Goal: Information Seeking & Learning: Learn about a topic

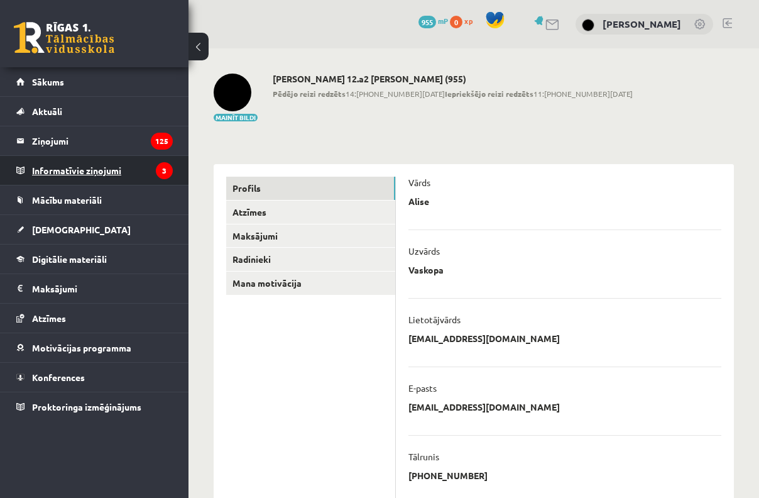
click at [105, 170] on legend "Informatīvie ziņojumi 3" at bounding box center [102, 170] width 141 height 29
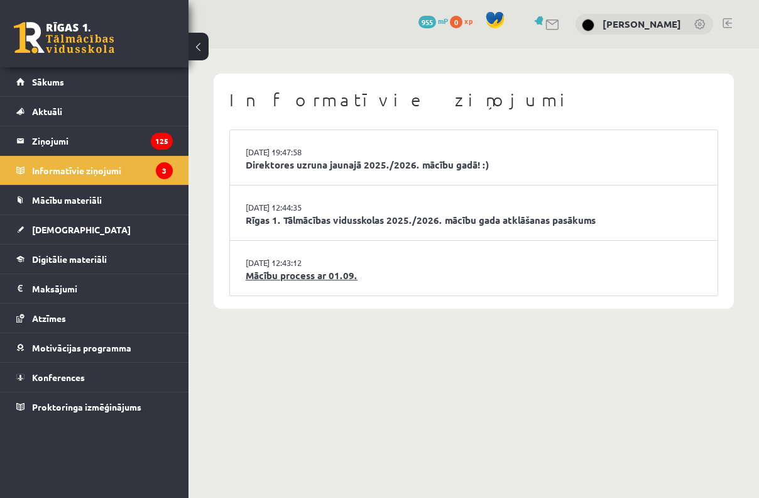
click at [302, 272] on link "Mācību process ar 01.09." at bounding box center [474, 275] width 456 height 14
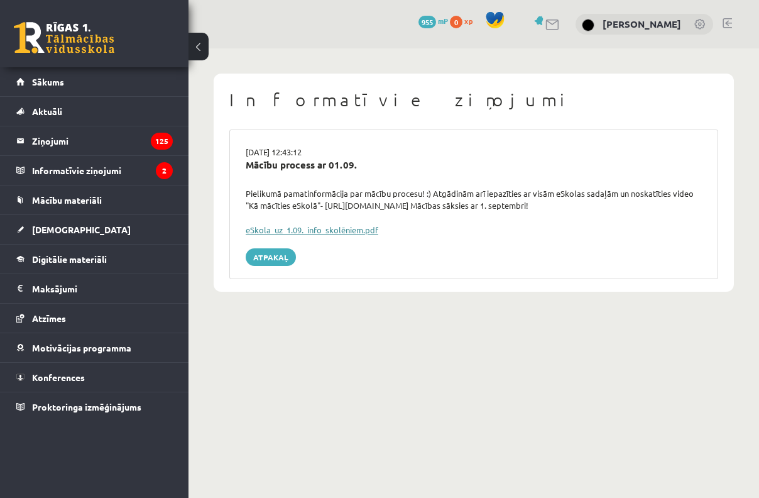
click at [306, 225] on link "eSkola_uz_1.09._info_skolēniem.pdf" at bounding box center [312, 229] width 133 height 11
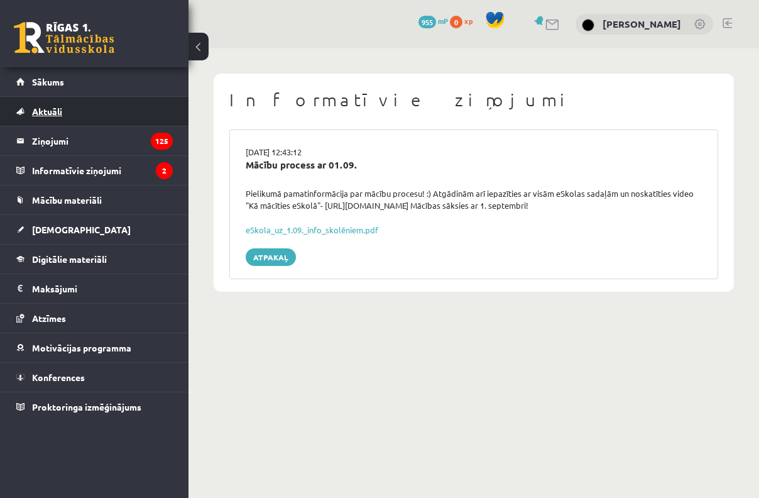
click at [145, 125] on link "Aktuāli" at bounding box center [94, 111] width 157 height 29
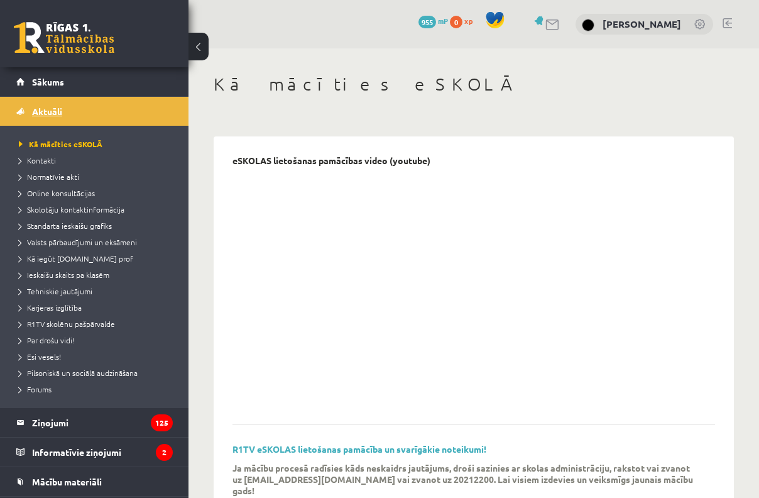
click at [124, 118] on link "Aktuāli" at bounding box center [94, 111] width 157 height 29
click at [92, 429] on legend "Ziņojumi 125" at bounding box center [102, 422] width 141 height 29
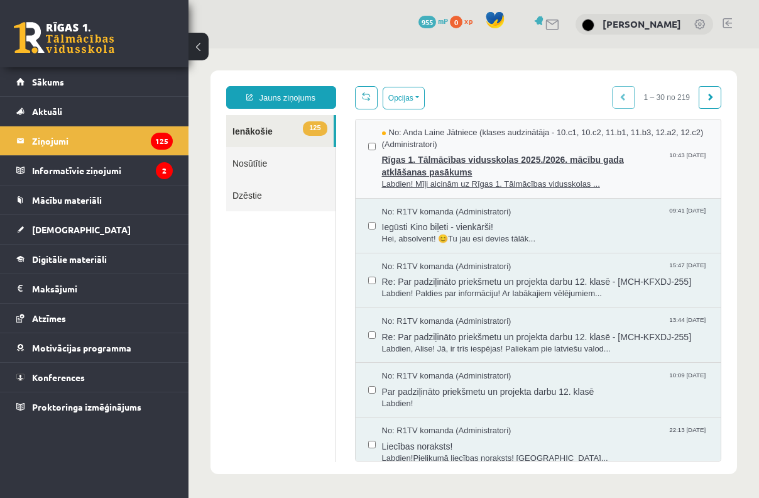
click at [415, 184] on span "Labdien! Mīļi aicinām uz Rīgas 1. Tālmācības vidusskolas ..." at bounding box center [545, 185] width 327 height 12
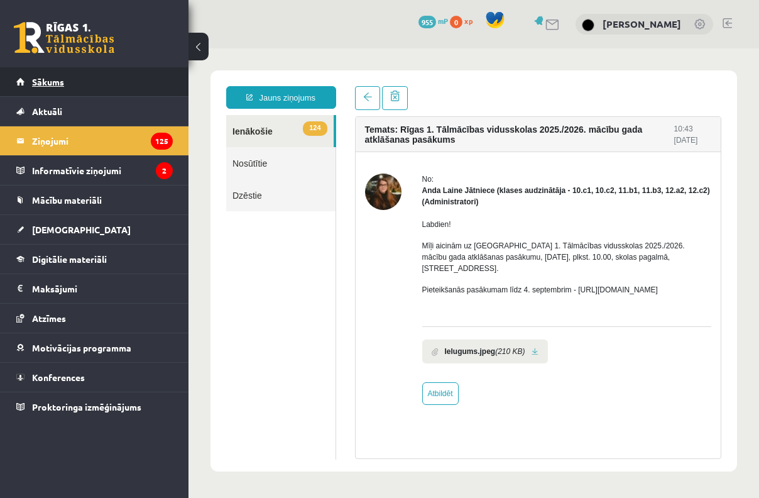
click at [95, 87] on link "Sākums" at bounding box center [94, 81] width 157 height 29
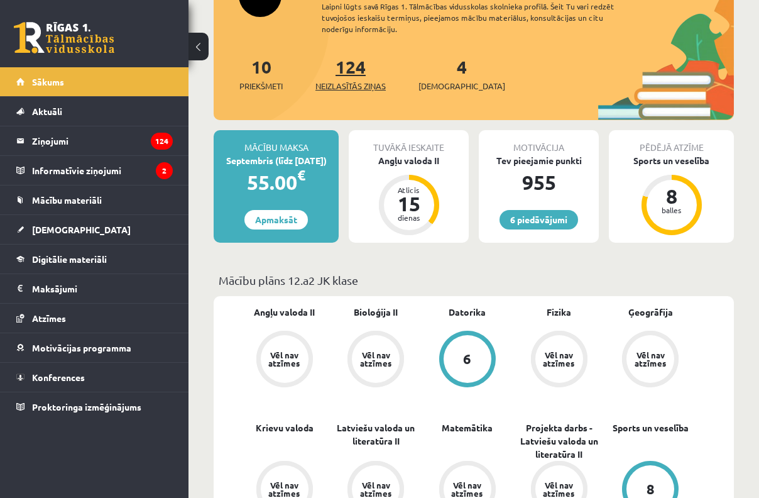
scroll to position [193, 0]
click at [438, 73] on link "4 Ieskaites" at bounding box center [462, 73] width 87 height 37
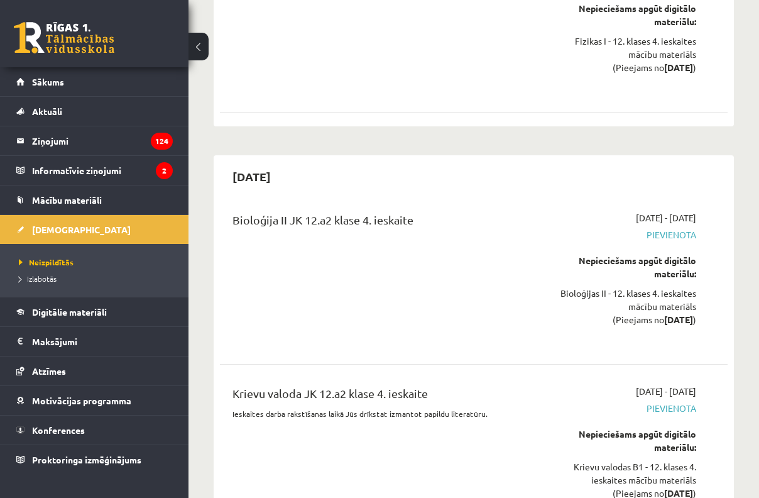
scroll to position [9592, 0]
click at [168, 173] on icon "2" at bounding box center [164, 170] width 17 height 17
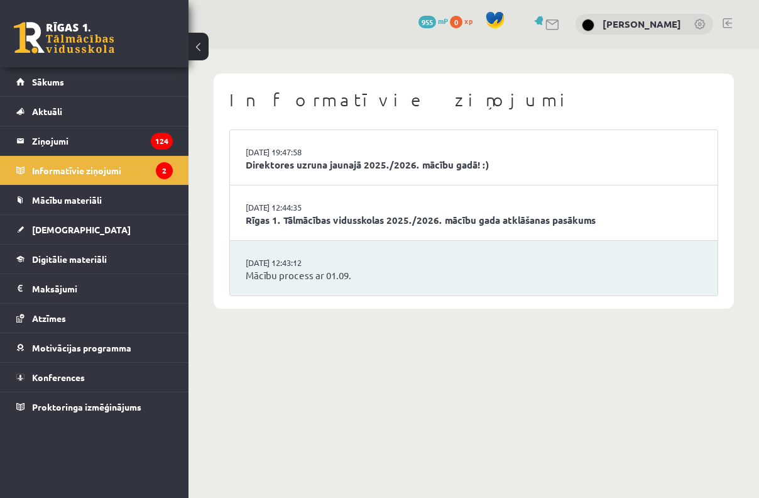
click at [313, 236] on li "29.08.2025 12:44:35 Rīgas 1. Tālmācības vidusskolas 2025./2026. mācību gada atk…" at bounding box center [474, 212] width 488 height 55
click at [320, 222] on link "Rīgas 1. Tālmācības vidusskolas 2025./2026. mācību gada atklāšanas pasākums" at bounding box center [474, 220] width 456 height 14
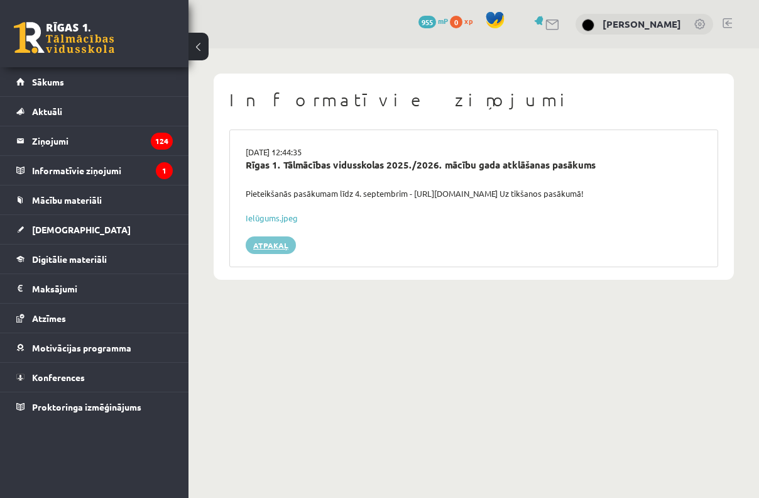
click at [279, 246] on link "Atpakaļ" at bounding box center [271, 245] width 50 height 18
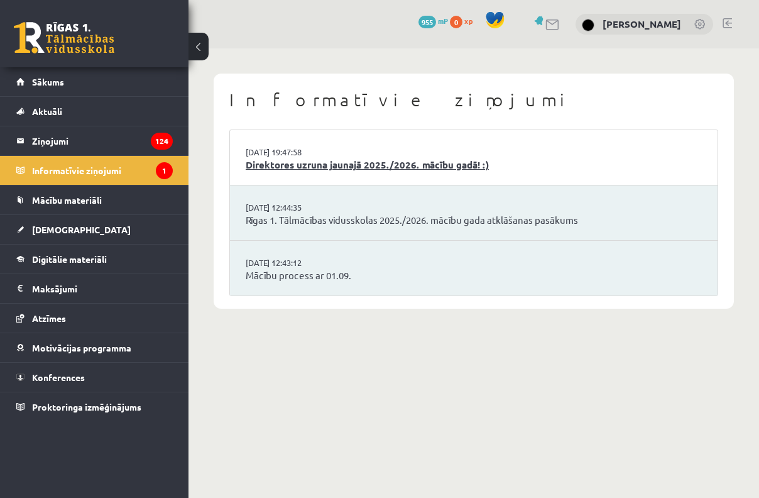
click at [314, 165] on link "Direktores uzruna jaunajā 2025./2026. mācību gadā! :)" at bounding box center [474, 165] width 456 height 14
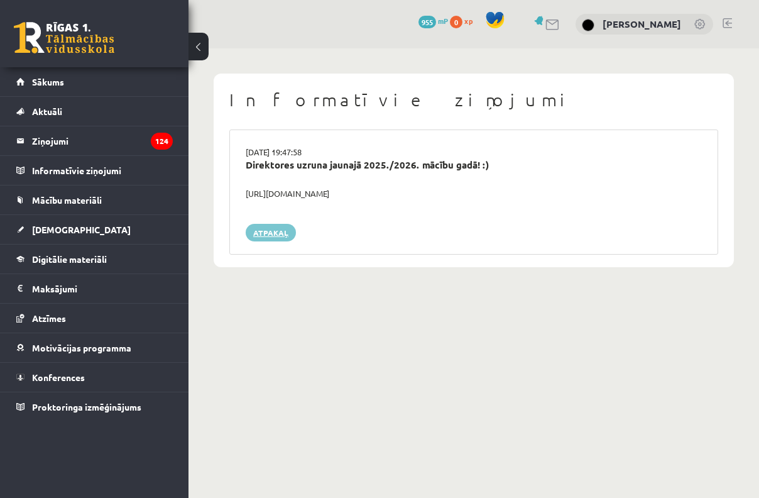
click at [277, 228] on link "Atpakaļ" at bounding box center [271, 233] width 50 height 18
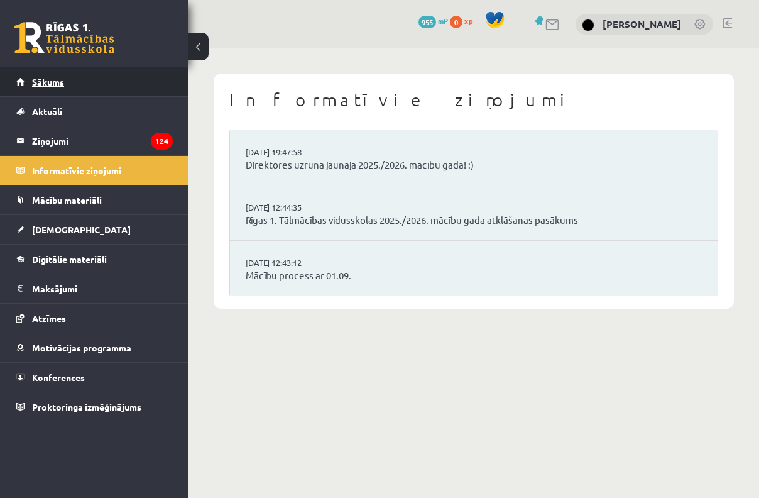
click at [153, 86] on link "Sākums" at bounding box center [94, 81] width 157 height 29
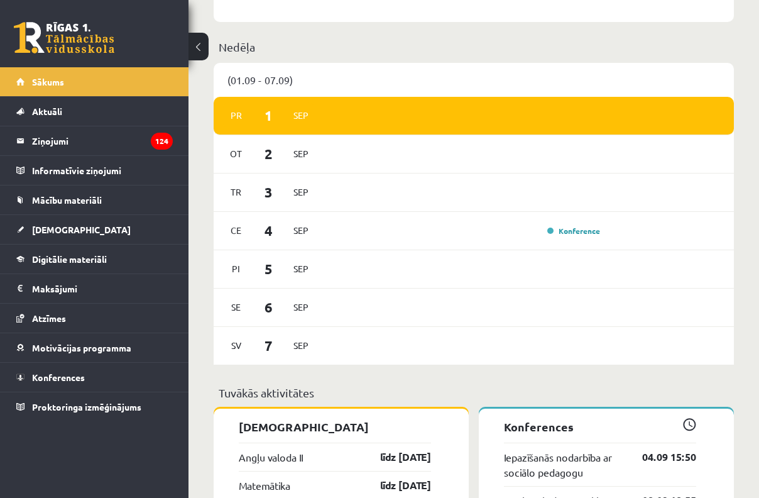
scroll to position [683, 0]
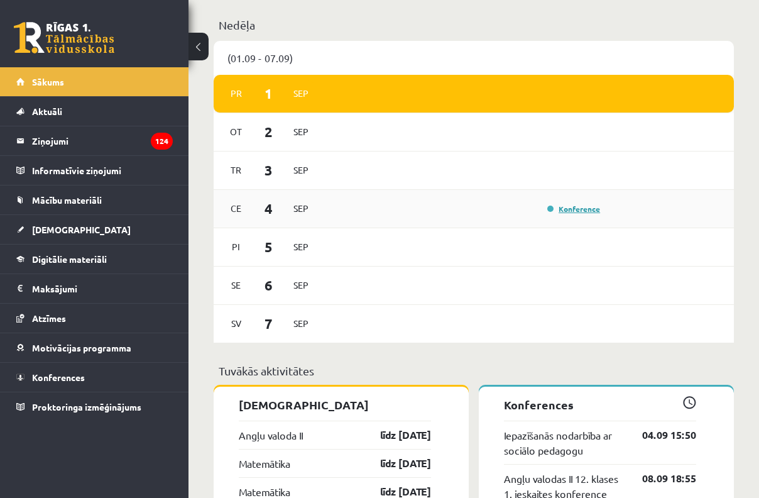
click at [556, 207] on link "Konference" at bounding box center [574, 209] width 53 height 10
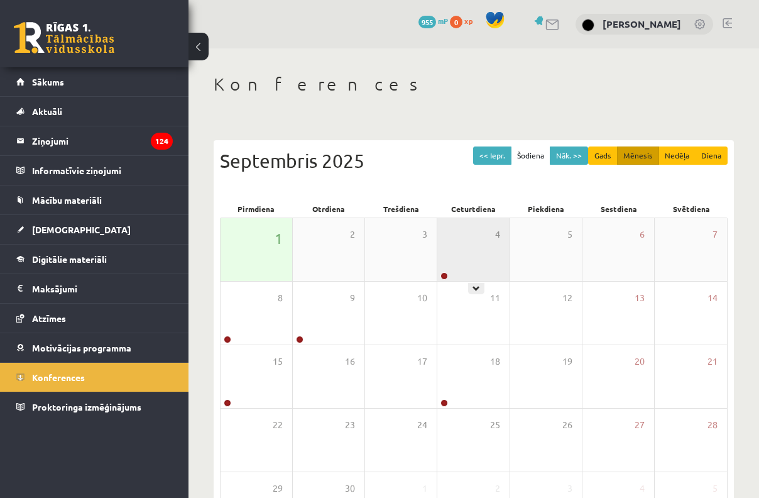
click at [453, 248] on div "4" at bounding box center [474, 249] width 72 height 63
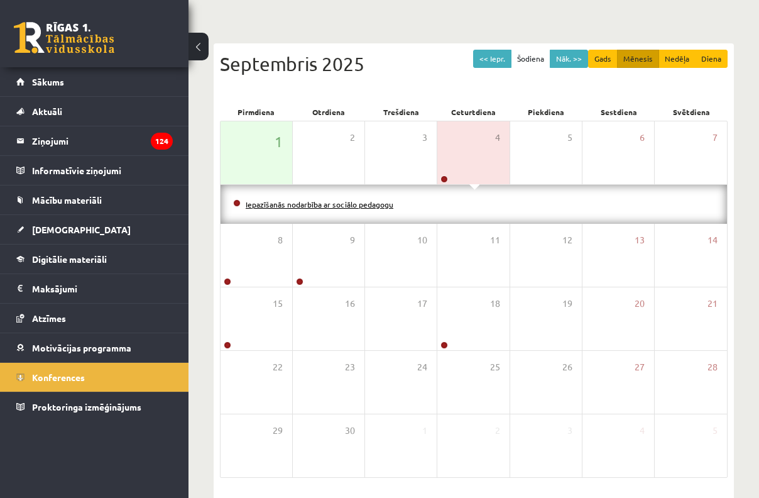
scroll to position [119, 0]
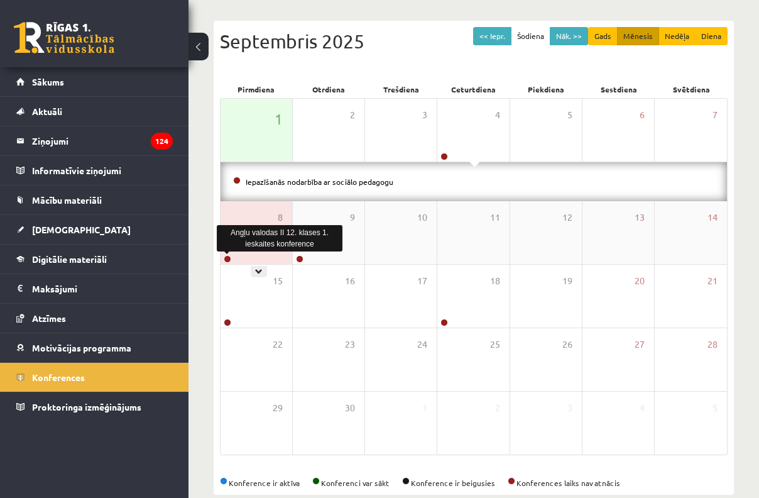
click at [228, 260] on link at bounding box center [228, 259] width 8 height 8
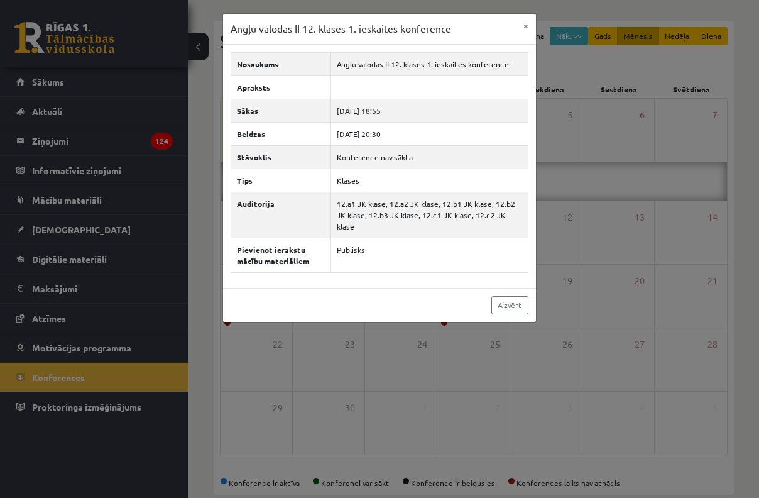
click at [307, 370] on div "Angļu valodas II 12. klases 1. ieskaites konference × Nosaukums Angļu valodas I…" at bounding box center [379, 249] width 759 height 498
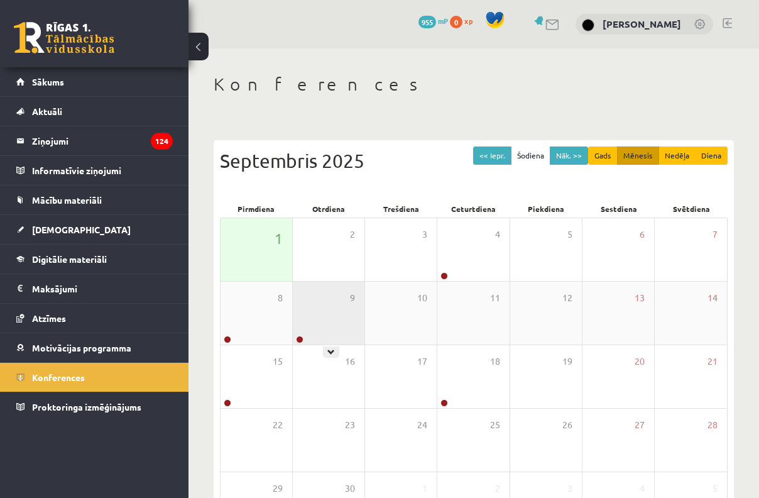
scroll to position [0, 0]
drag, startPoint x: 319, startPoint y: 133, endPoint x: 210, endPoint y: 136, distance: 108.8
click at [210, 136] on div "Konferences << Iepr. Šodiena Nāk. >> Gads Mēnesis Nedēļa Diena [DATE] Pirmdiena…" at bounding box center [474, 324] width 571 height 552
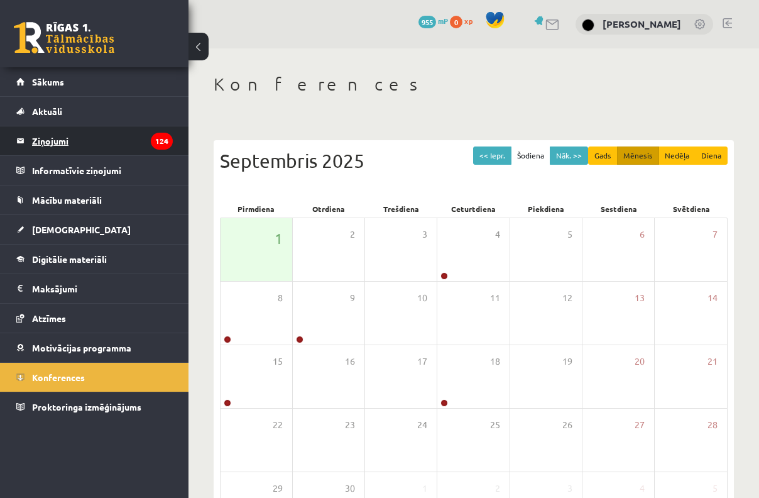
click at [157, 144] on icon "124" at bounding box center [162, 141] width 22 height 17
